Goal: Transaction & Acquisition: Obtain resource

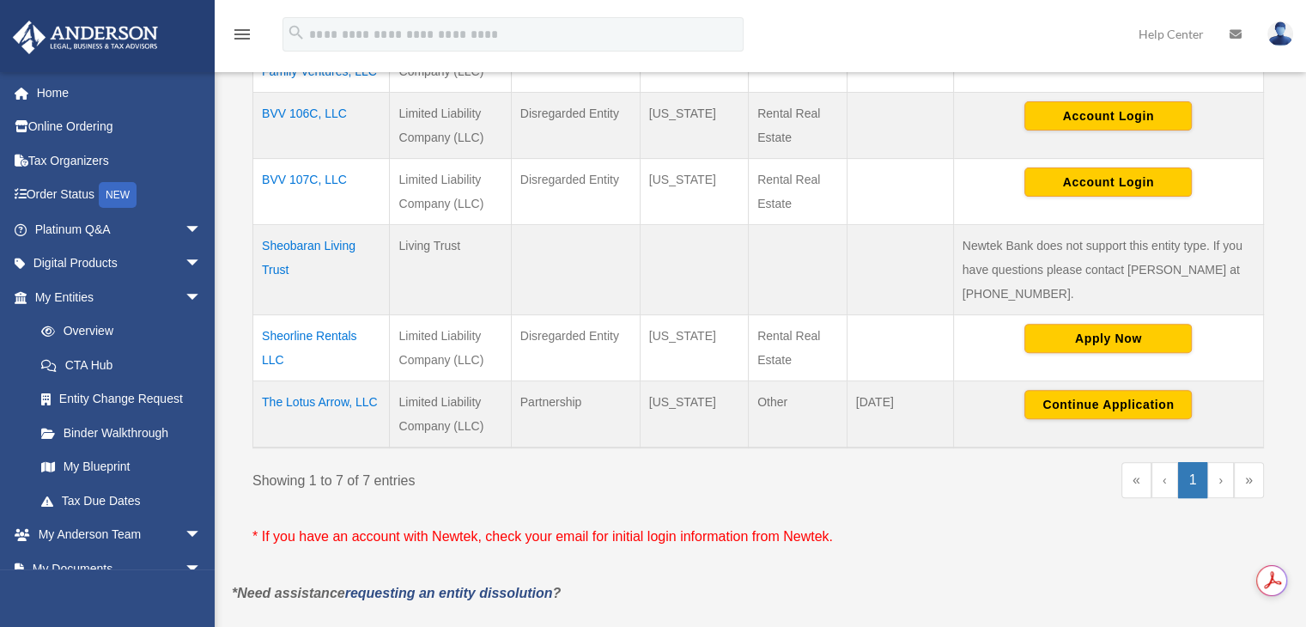
scroll to position [619, 0]
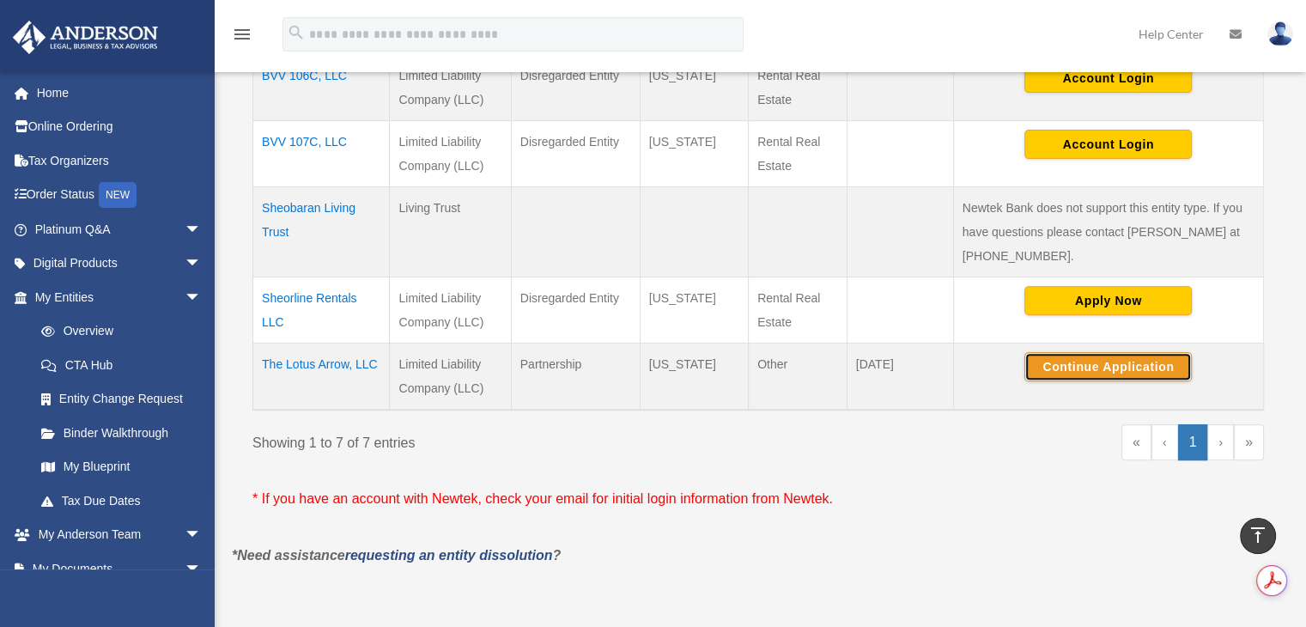
click at [1092, 352] on button "Continue Application" at bounding box center [1107, 366] width 167 height 29
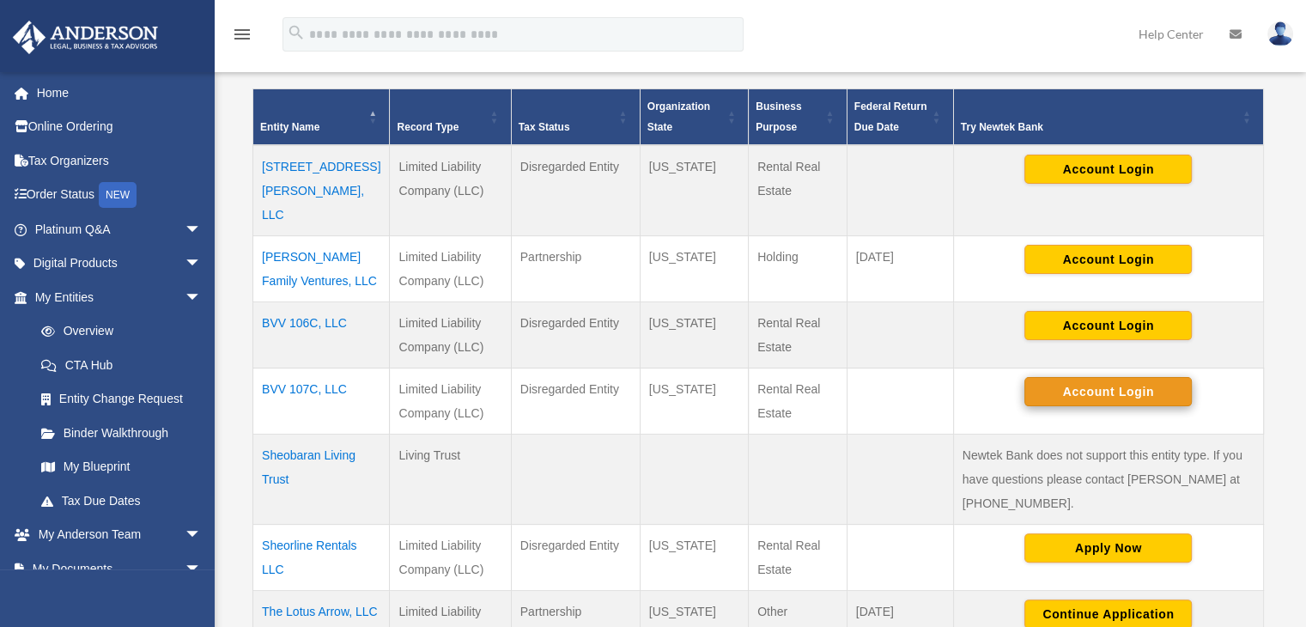
scroll to position [629, 0]
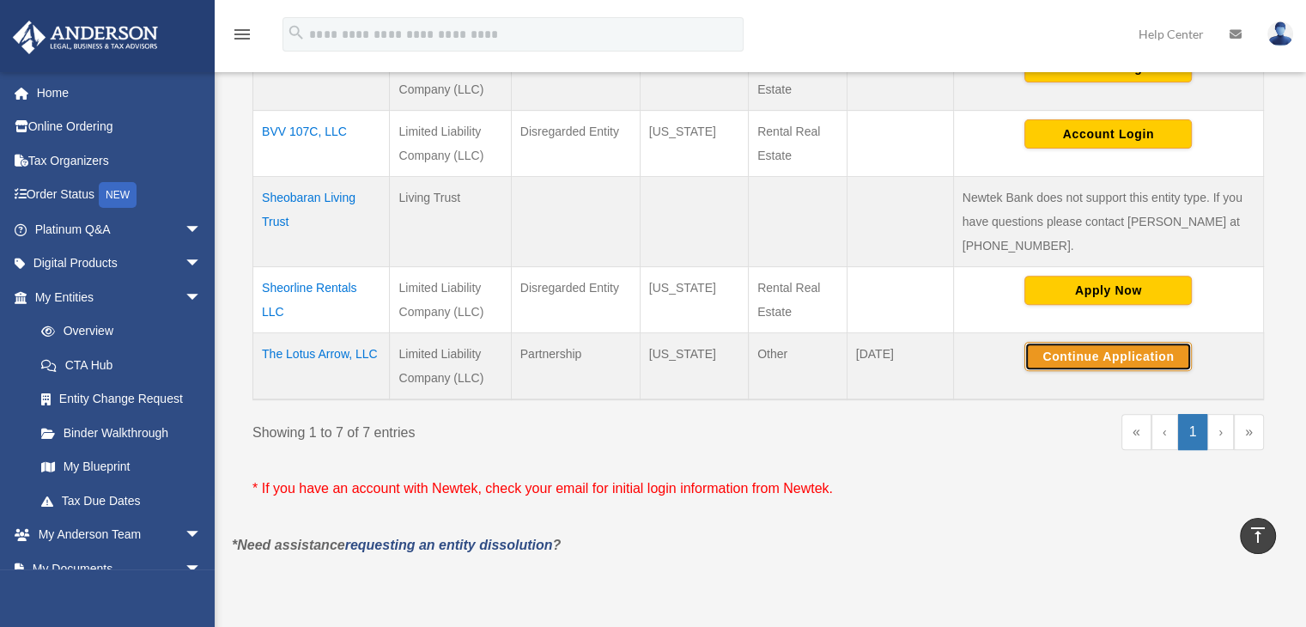
click at [1103, 342] on button "Continue Application" at bounding box center [1107, 356] width 167 height 29
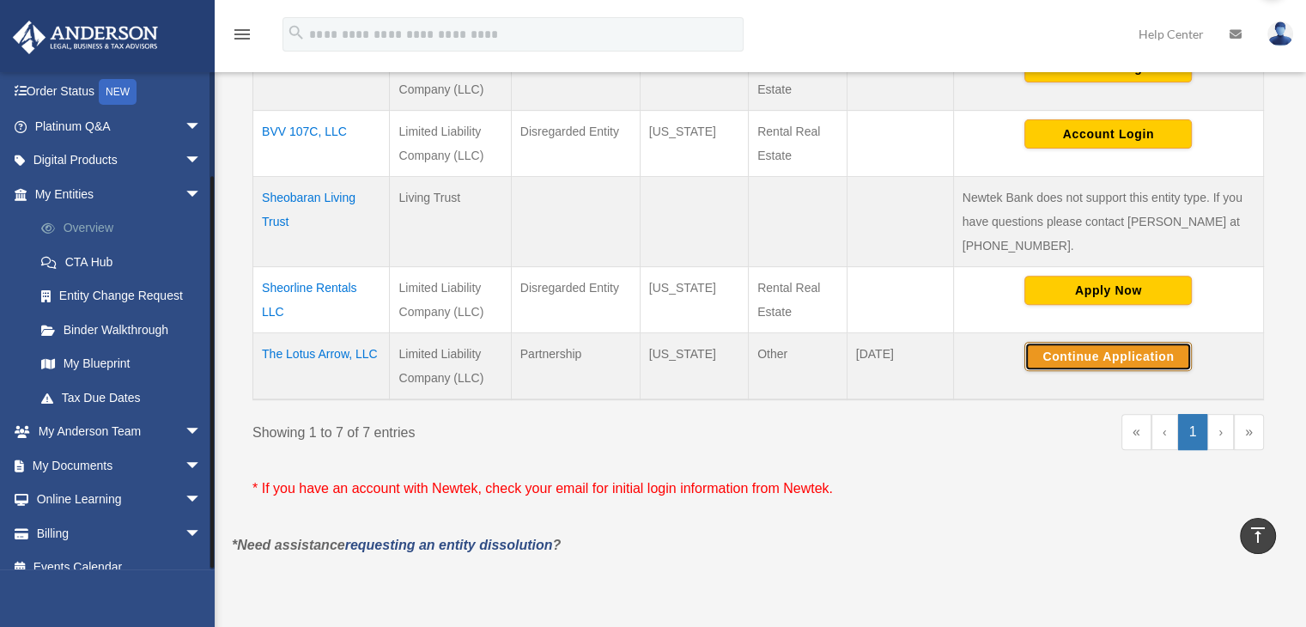
scroll to position [121, 0]
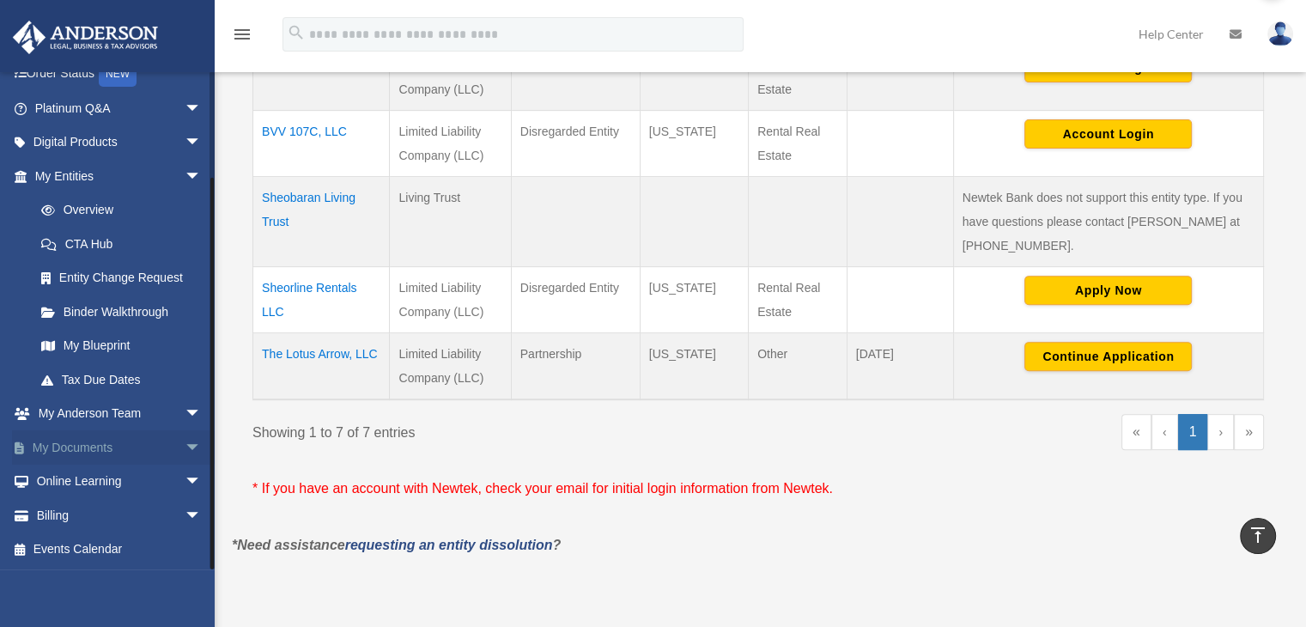
click at [185, 450] on span "arrow_drop_down" at bounding box center [202, 447] width 34 height 35
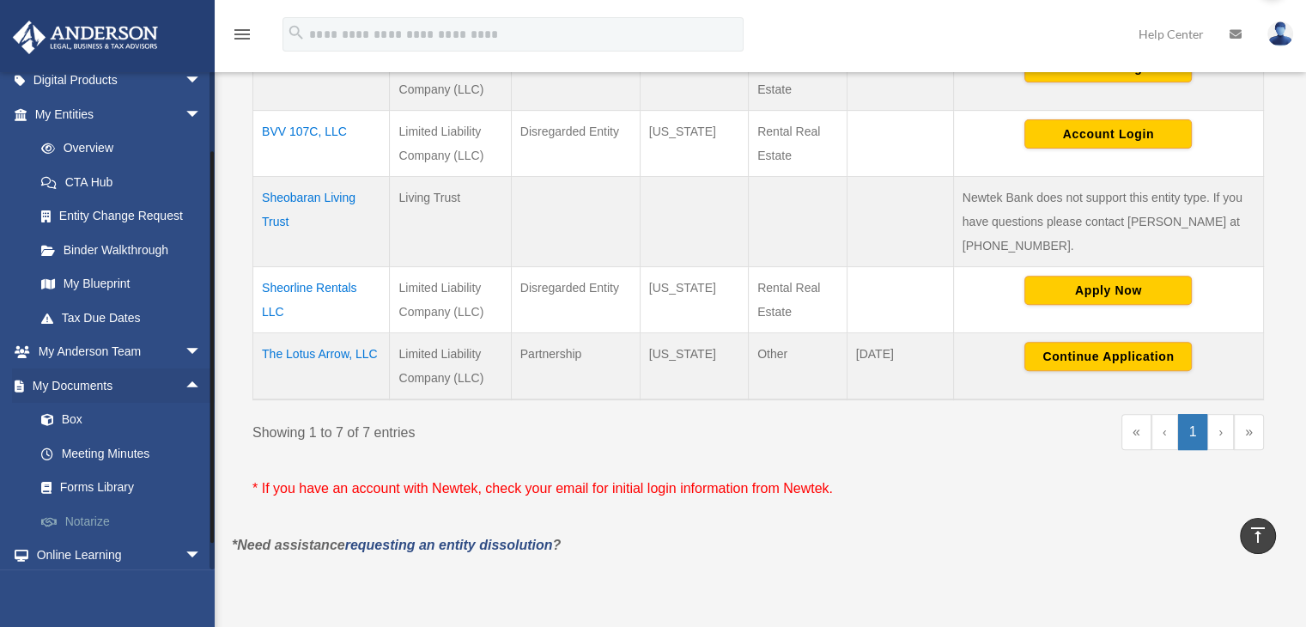
scroll to position [207, 0]
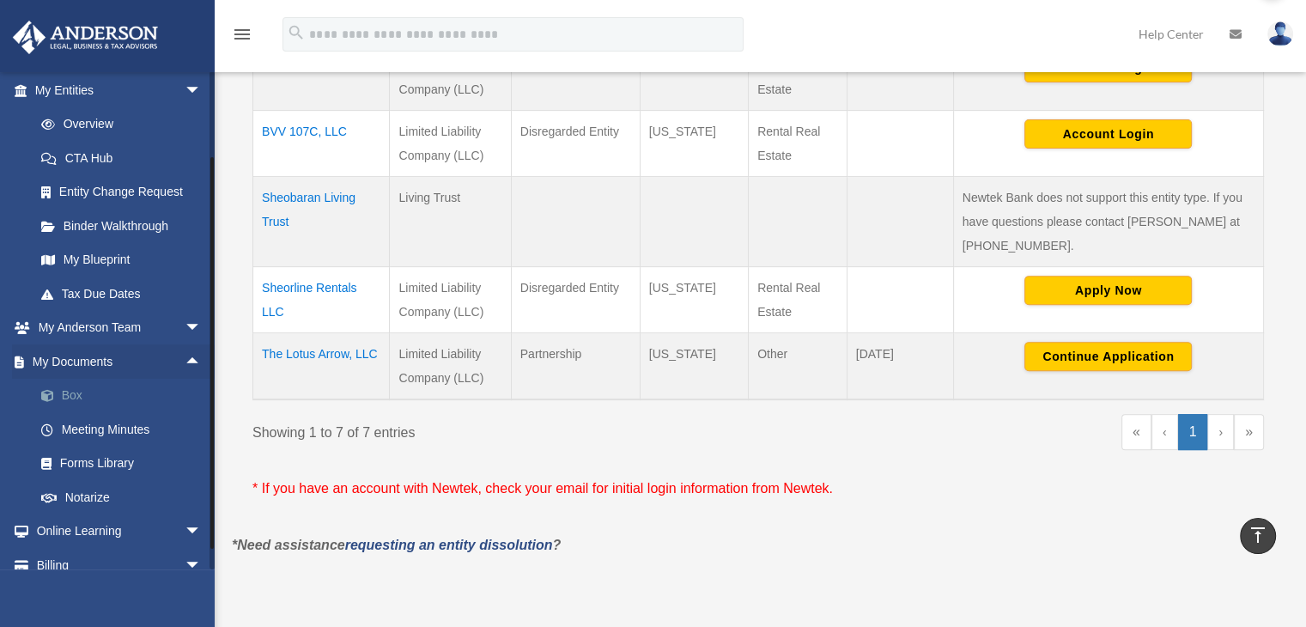
click at [62, 379] on link "Box" at bounding box center [125, 396] width 203 height 34
click at [51, 392] on span at bounding box center [56, 396] width 11 height 12
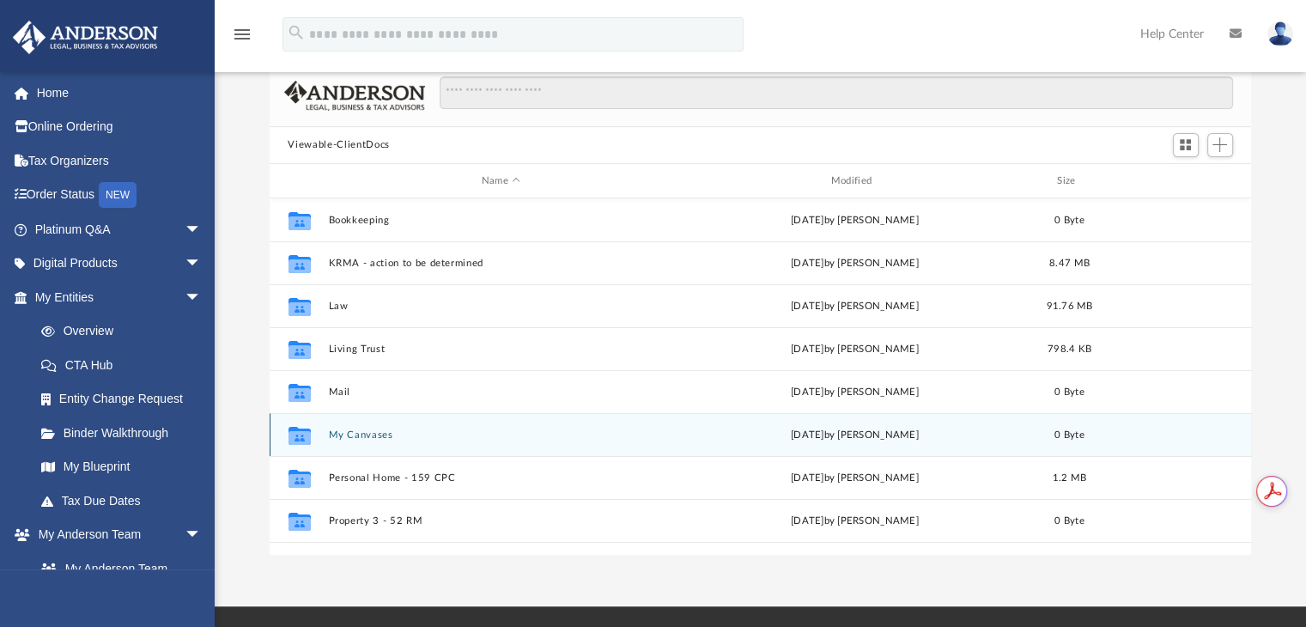
scroll to position [172, 0]
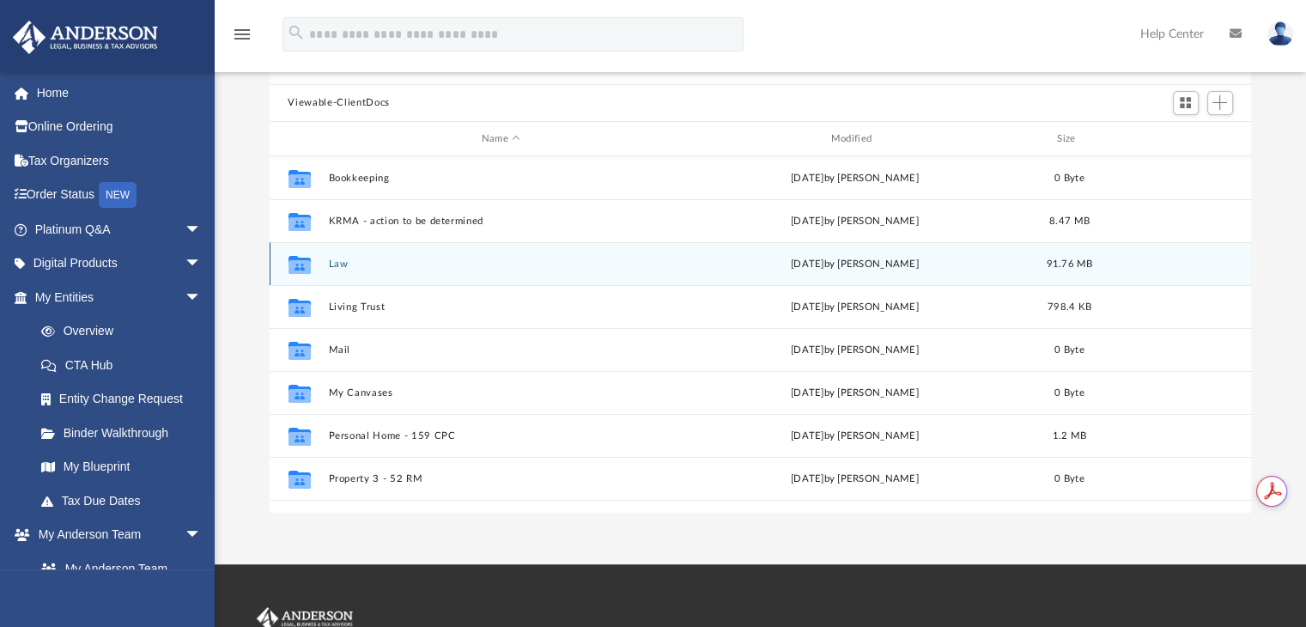
click at [343, 262] on button "Law" at bounding box center [501, 263] width 346 height 11
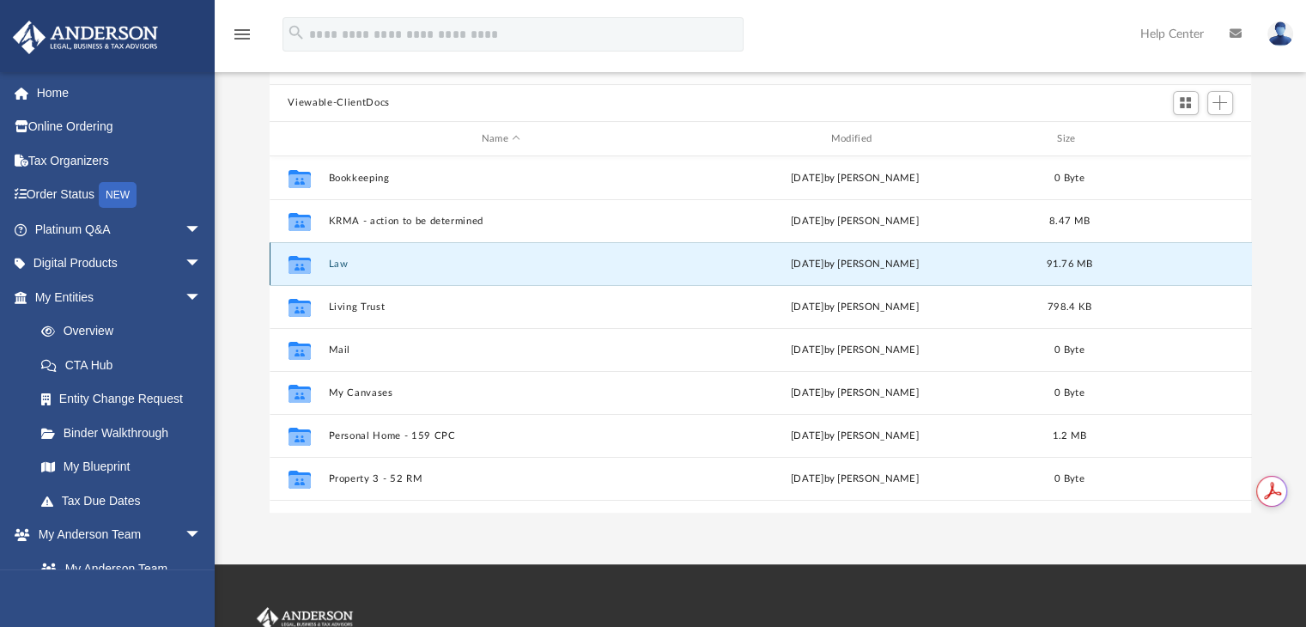
click at [343, 262] on button "Law" at bounding box center [501, 263] width 346 height 11
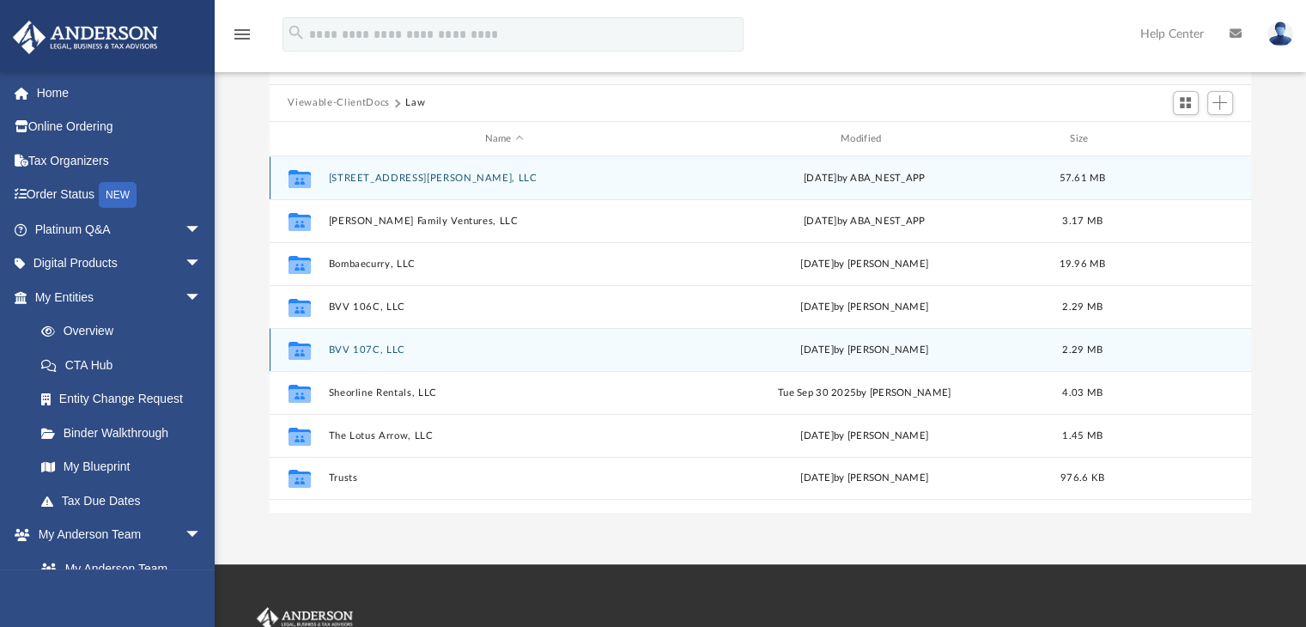
scroll to position [257, 0]
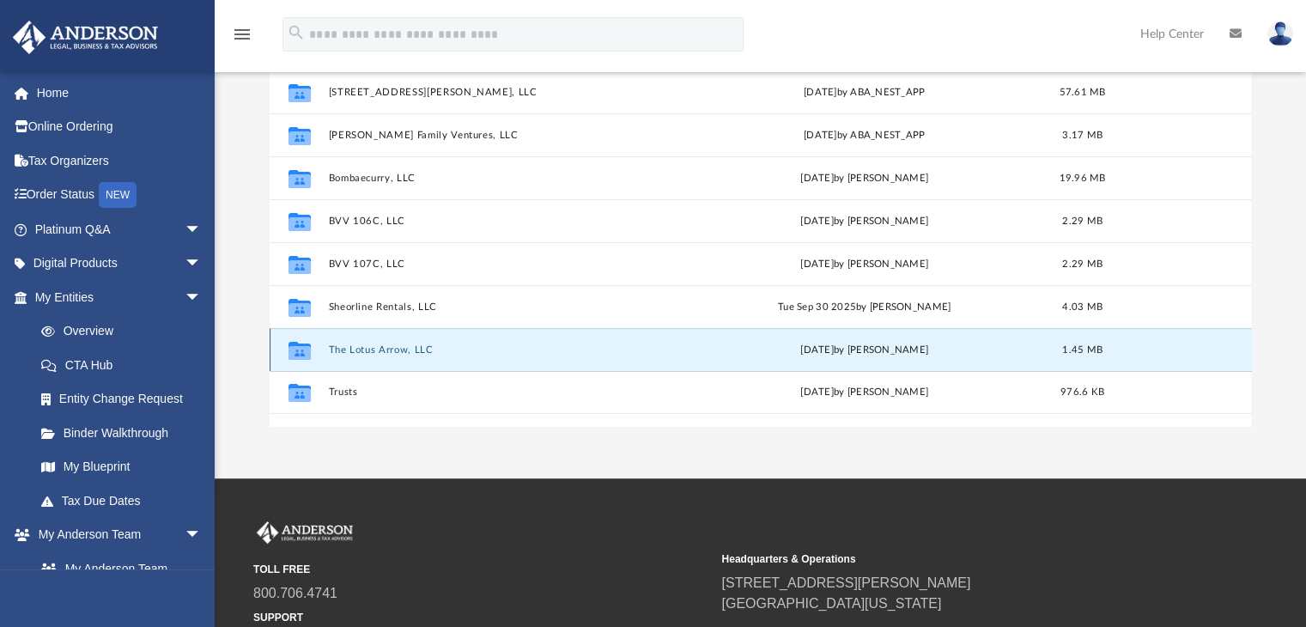
click at [390, 348] on button "The Lotus Arrow, LLC" at bounding box center [504, 349] width 352 height 11
click at [390, 347] on button "The Lotus Arrow, LLC" at bounding box center [504, 349] width 352 height 11
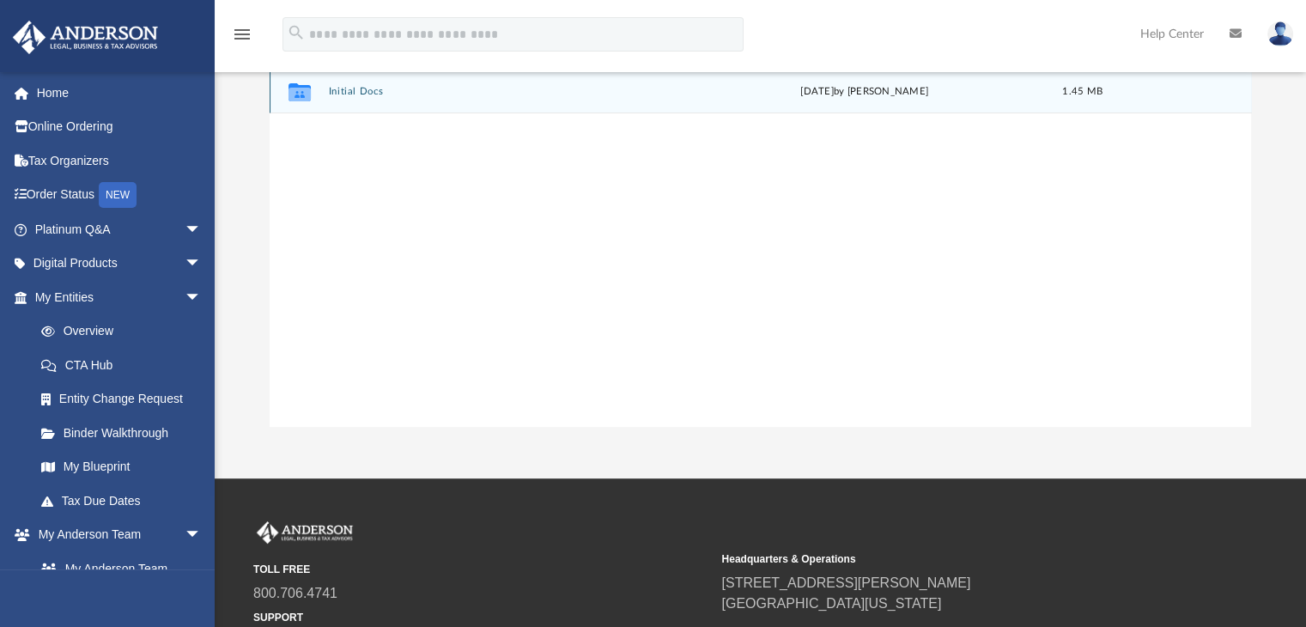
click at [334, 106] on div "Collaborated Folder Initial Docs today by Heather Reynolds 1.45 MB" at bounding box center [761, 91] width 982 height 43
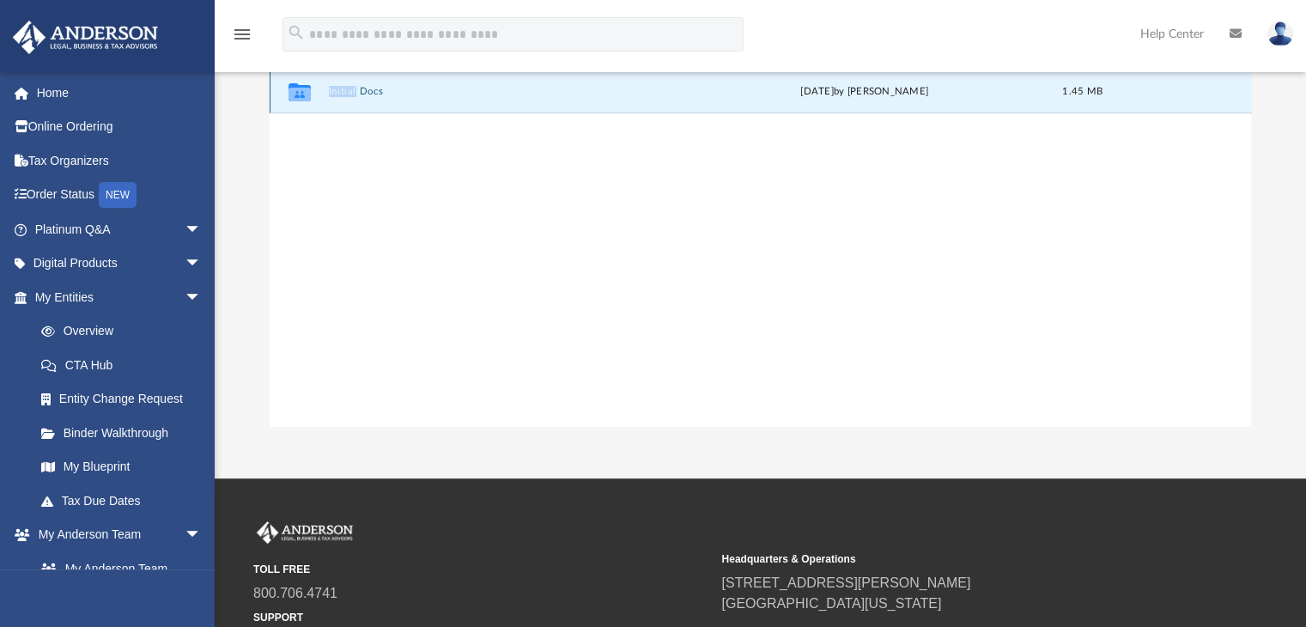
click at [334, 105] on div "Collaborated Folder Initial Docs today by Heather Reynolds 1.45 MB" at bounding box center [761, 91] width 982 height 43
click at [294, 86] on icon "grid" at bounding box center [299, 92] width 22 height 18
click at [340, 91] on button "Initial Docs" at bounding box center [504, 92] width 352 height 11
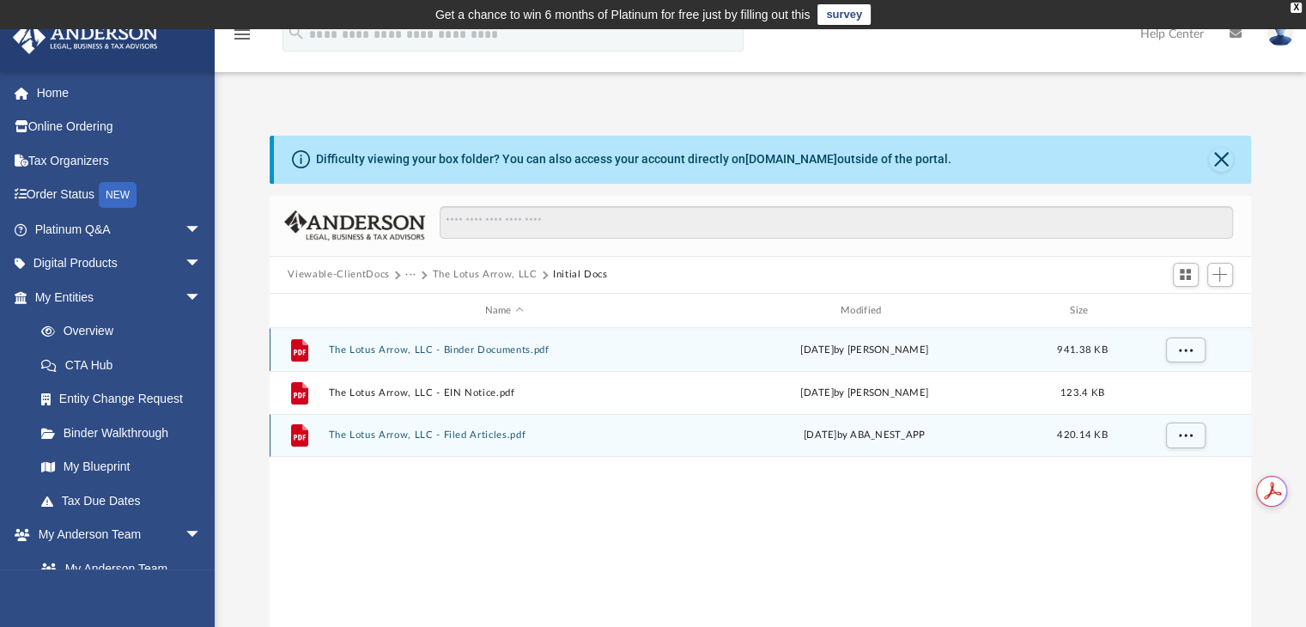
scroll to position [0, 0]
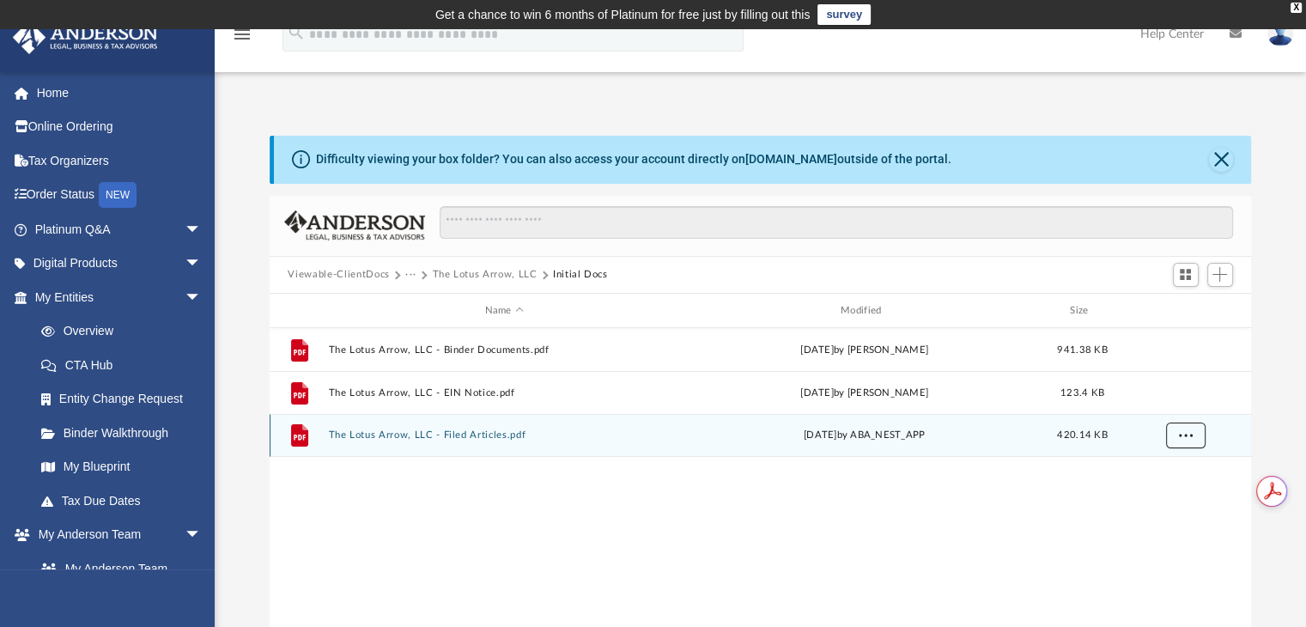
click at [1181, 430] on span "More options" at bounding box center [1185, 434] width 14 height 9
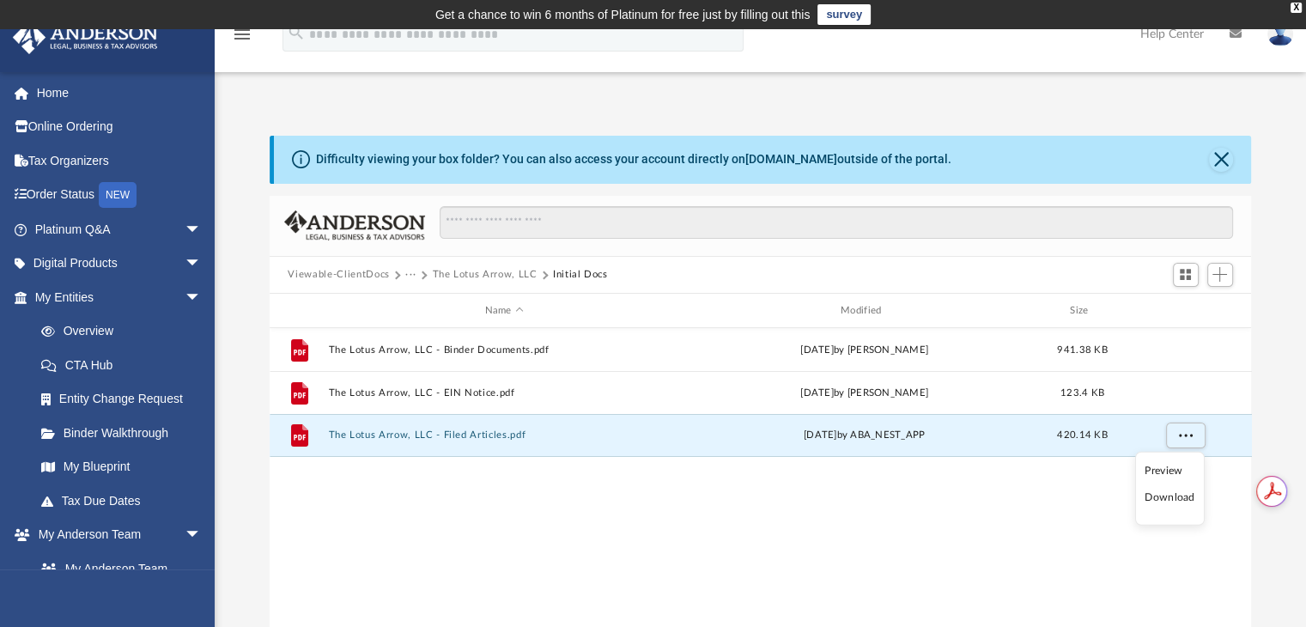
click at [1175, 498] on li "Download" at bounding box center [1169, 497] width 50 height 18
